Goal: Task Accomplishment & Management: Manage account settings

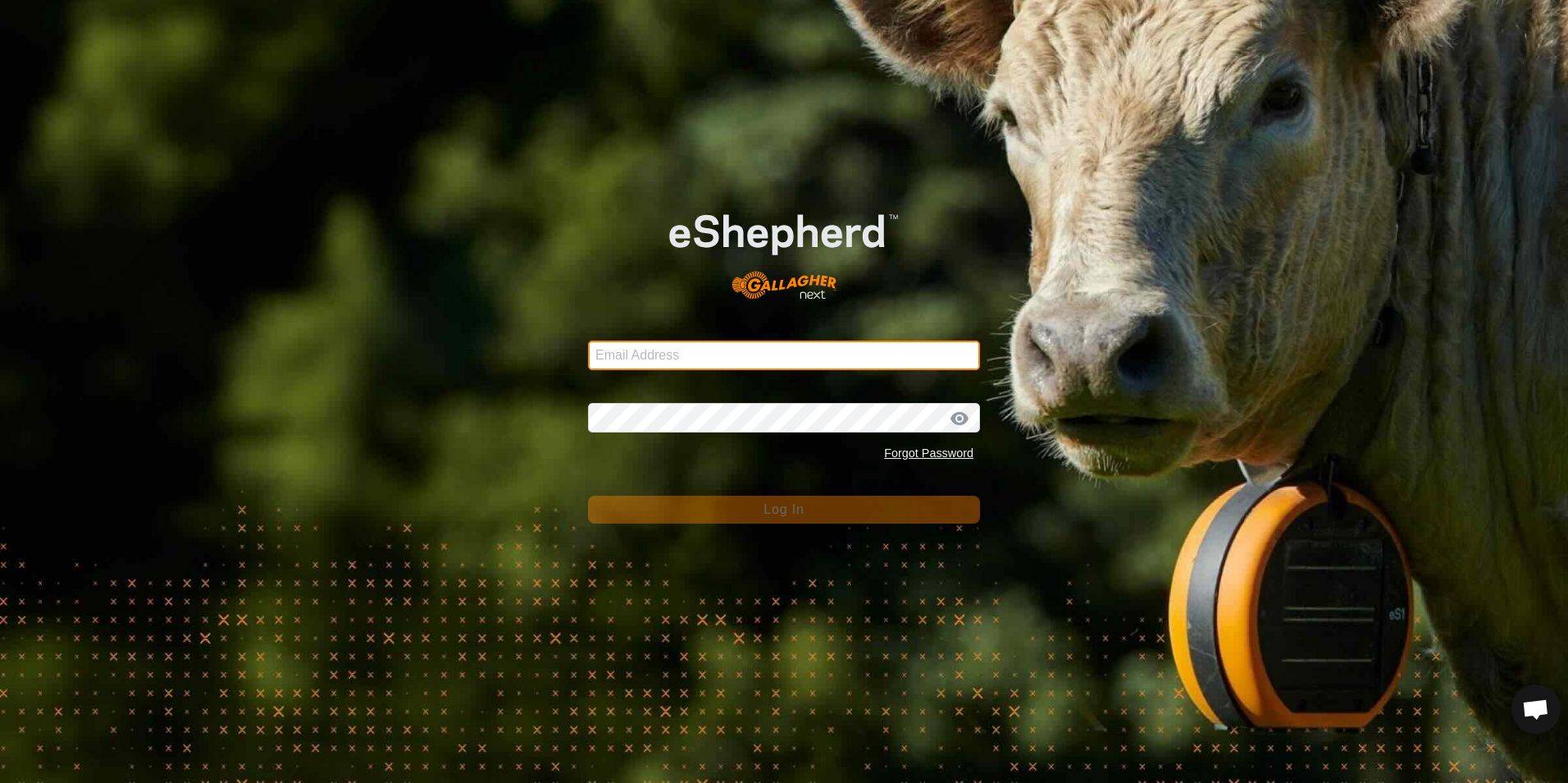
type input "[EMAIL_ADDRESS][DOMAIN_NAME]"
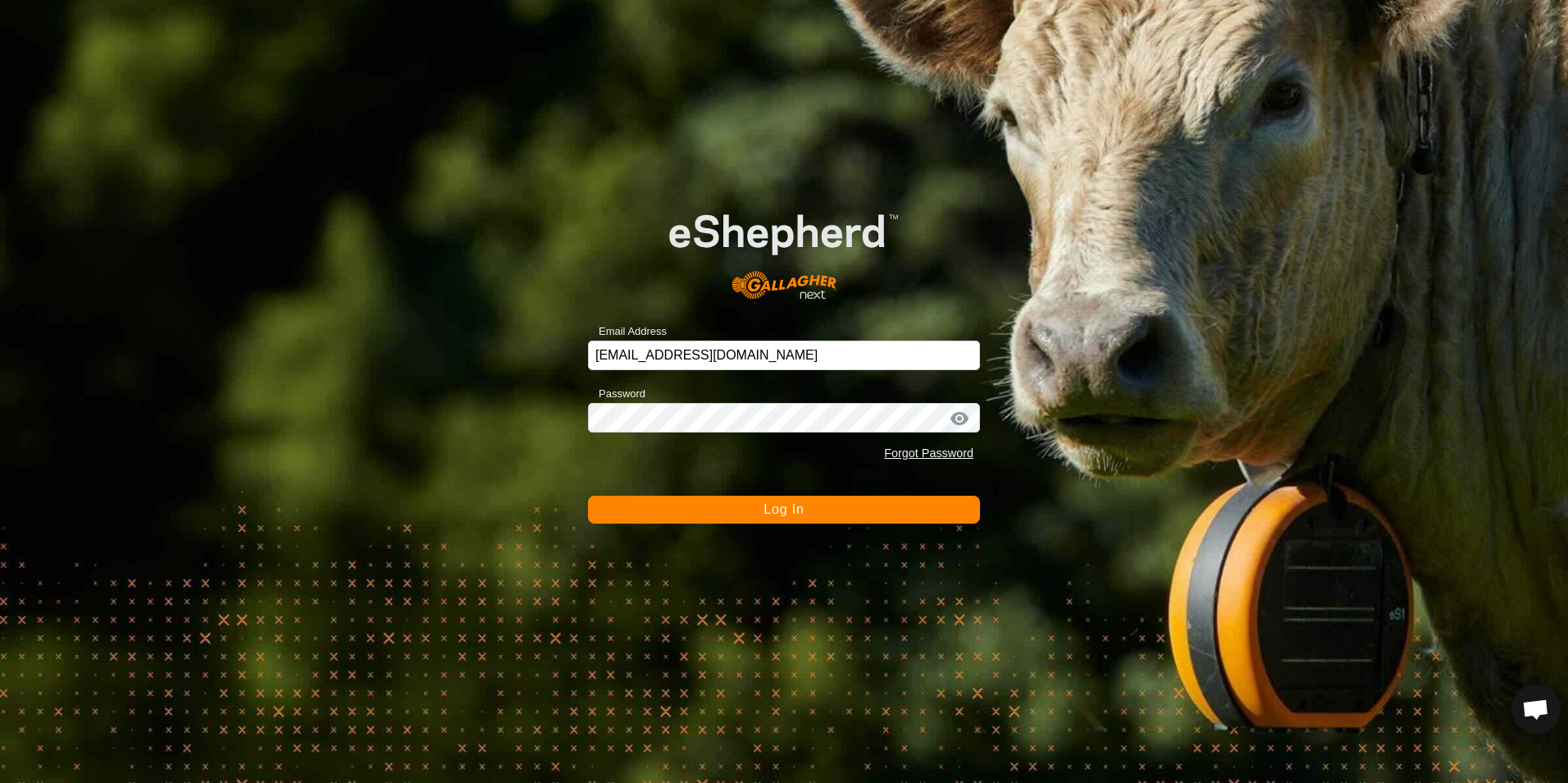
click at [947, 516] on button "Log In" at bounding box center [784, 509] width 392 height 28
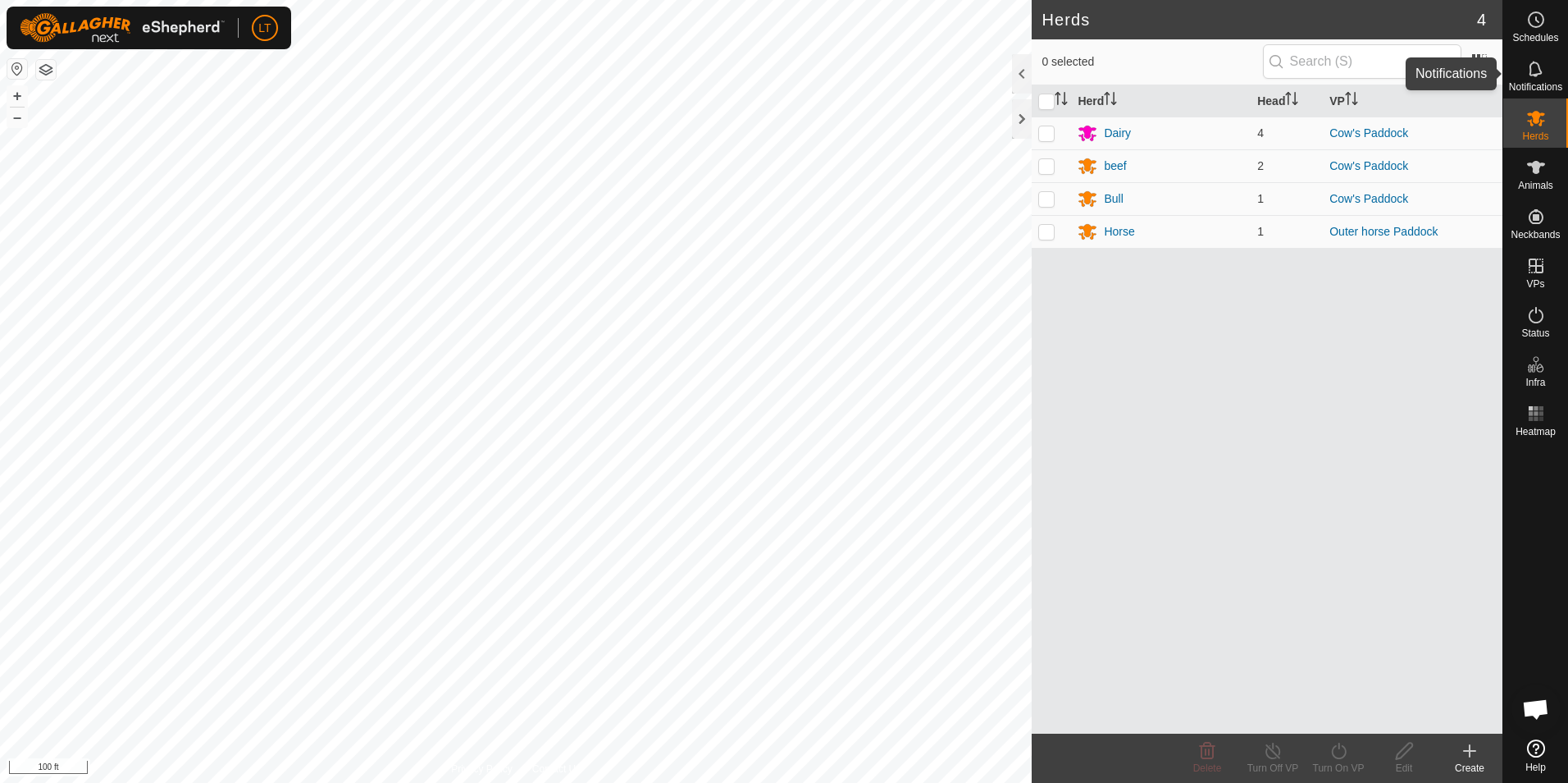
click at [1526, 69] on icon at bounding box center [1535, 69] width 20 height 20
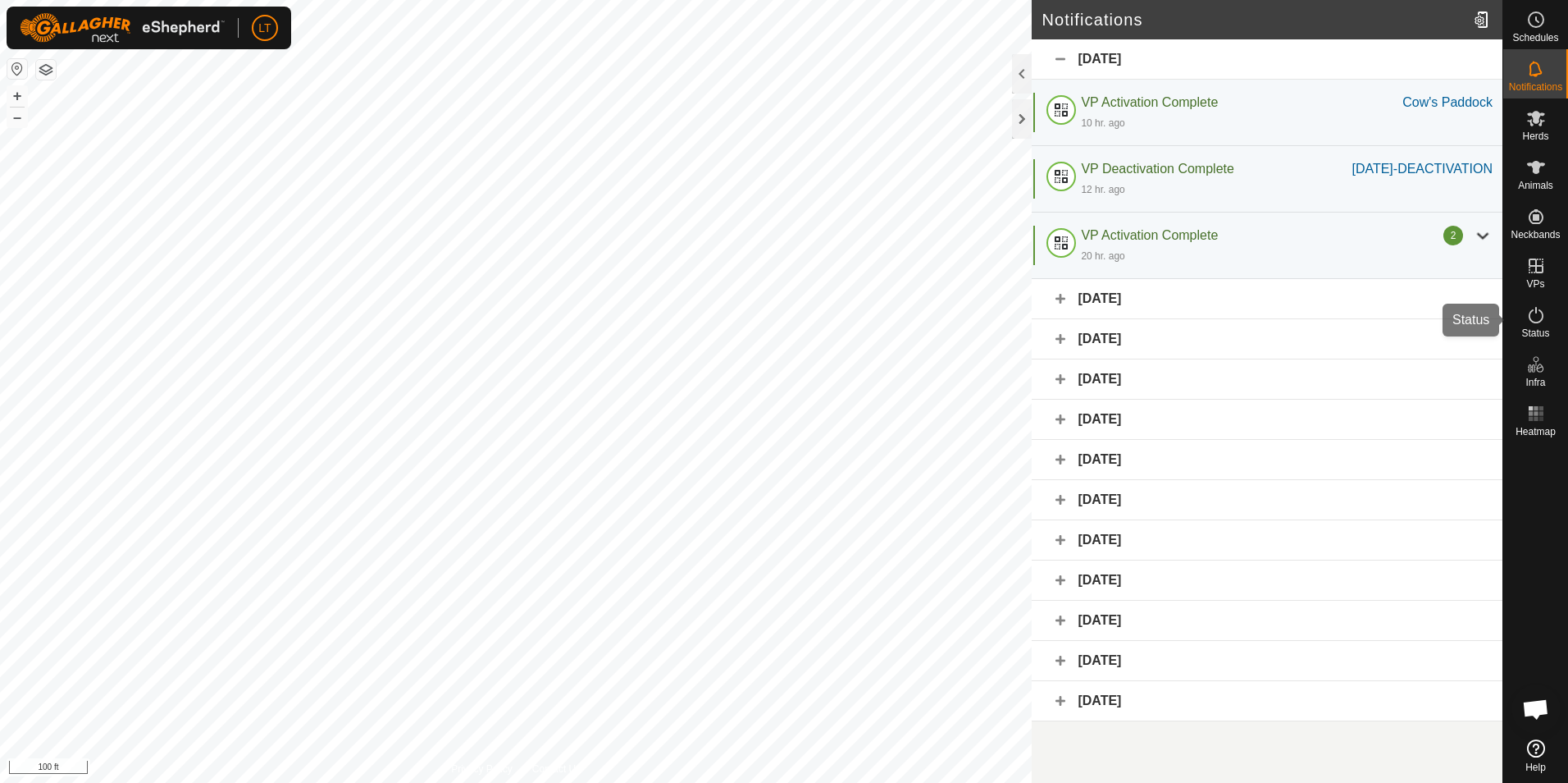
click at [1530, 309] on icon at bounding box center [1535, 315] width 20 height 20
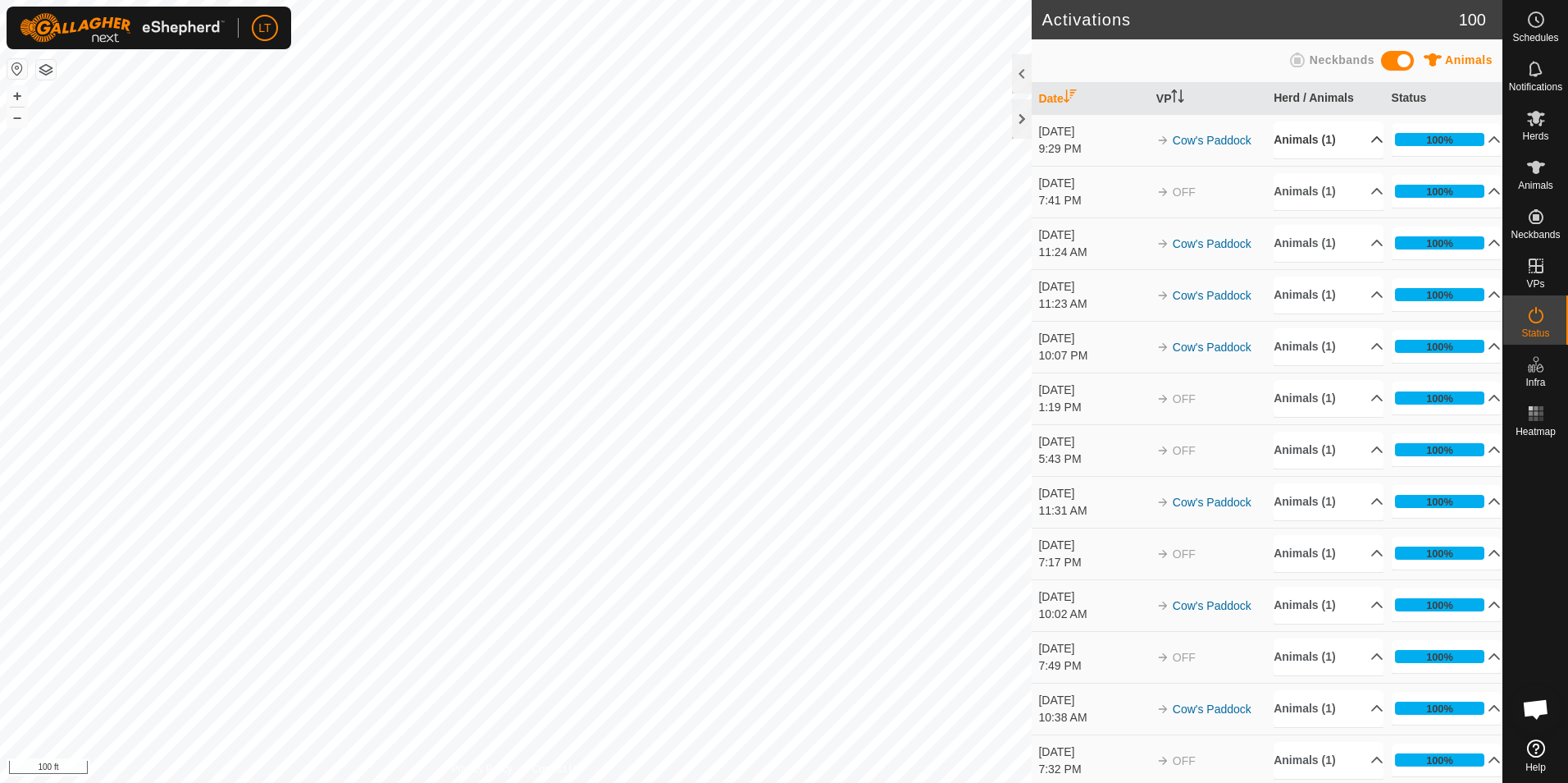
click at [1361, 142] on p-accordion-header "Animals (1)" at bounding box center [1327, 139] width 110 height 37
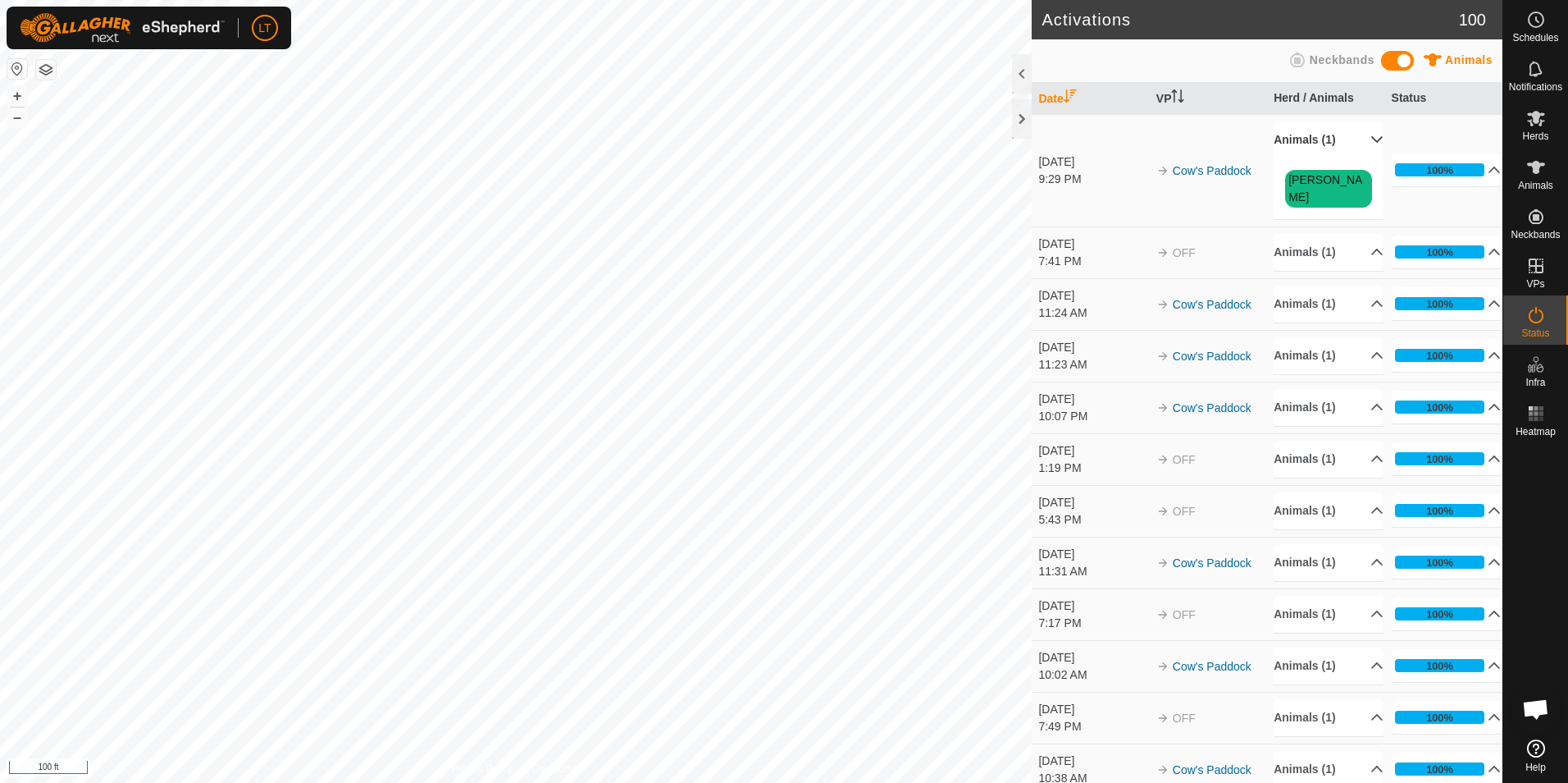
click at [1365, 137] on p-accordion-header "Animals (1)" at bounding box center [1327, 139] width 110 height 37
